Goal: Task Accomplishment & Management: Use online tool/utility

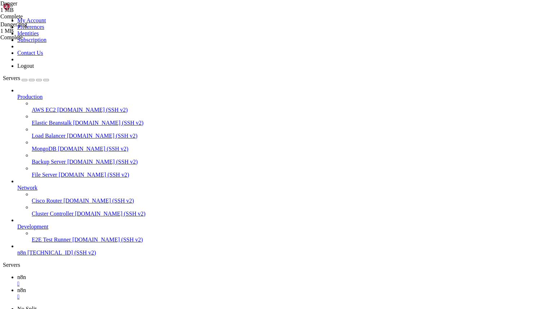
type input "/home/ubuntu/icons"
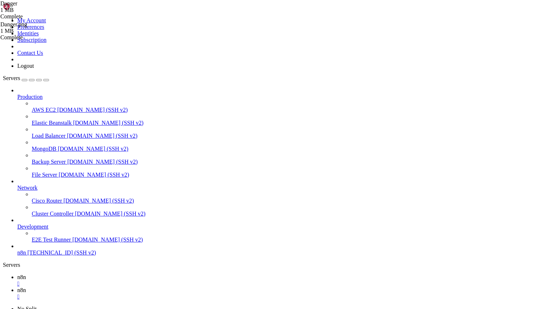
scroll to position [0, 0]
